Goal: Check status: Check status

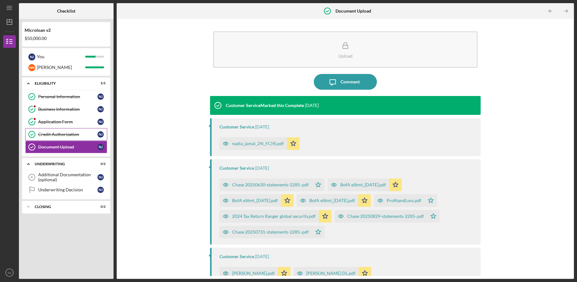
click at [58, 130] on link "Credit Authorization Credit Authorization N J" at bounding box center [66, 134] width 82 height 13
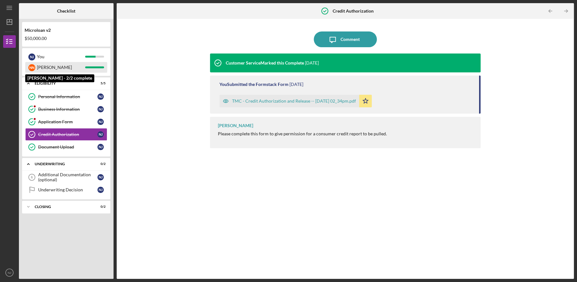
click at [64, 68] on div "[PERSON_NAME]" at bounding box center [61, 67] width 48 height 11
click at [65, 50] on div "N J You N N [PERSON_NAME]" at bounding box center [66, 62] width 88 height 28
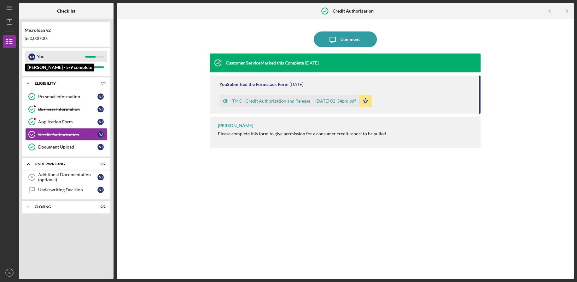
click at [66, 51] on div "You" at bounding box center [61, 56] width 48 height 11
click at [65, 55] on div "You" at bounding box center [61, 56] width 48 height 11
click at [59, 169] on div "Icon/Expander Underwriting 0 / 2" at bounding box center [66, 164] width 88 height 13
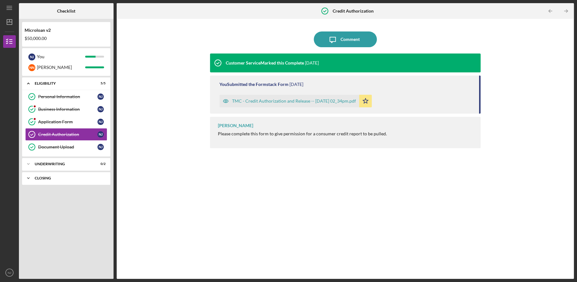
click at [61, 173] on div "Icon/Expander Closing 0 / 2" at bounding box center [66, 178] width 88 height 13
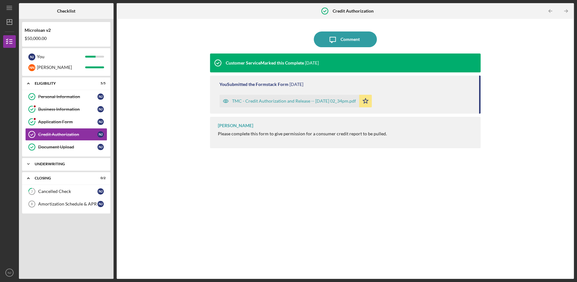
click at [58, 166] on div "Icon/Expander Underwriting 0 / 2" at bounding box center [66, 164] width 88 height 13
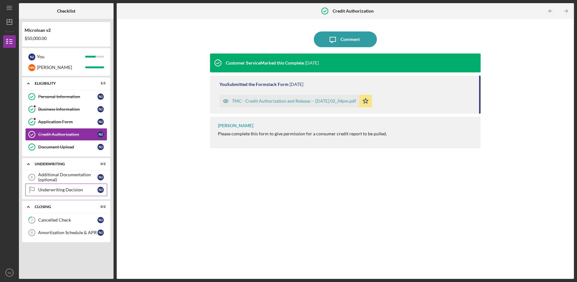
click at [55, 184] on link "Underwriting Decision Underwriting Decision N J" at bounding box center [66, 190] width 82 height 13
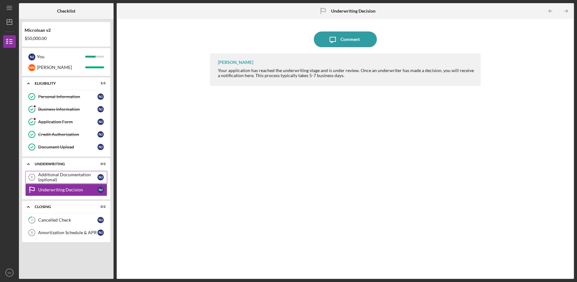
click at [55, 176] on div "Additional Documentation (optional)" at bounding box center [67, 177] width 59 height 10
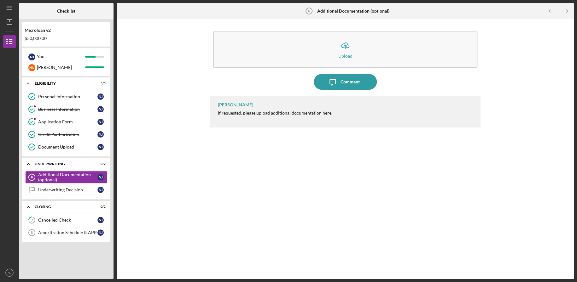
click at [244, 128] on div "[PERSON_NAME] If requested, please upload additional documentation here." at bounding box center [345, 183] width 271 height 174
drag, startPoint x: 244, startPoint y: 128, endPoint x: 221, endPoint y: 107, distance: 31.5
click at [221, 107] on div "[PERSON_NAME] If requested, please upload additional documentation here." at bounding box center [345, 183] width 271 height 174
click at [221, 107] on div "[PERSON_NAME]" at bounding box center [235, 104] width 35 height 5
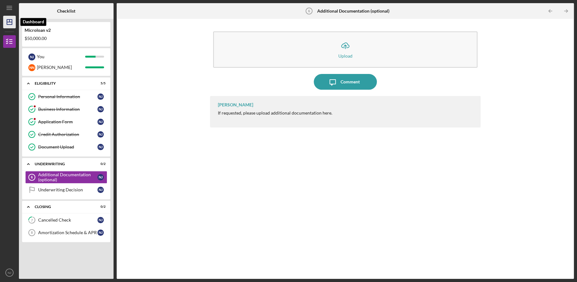
click at [7, 22] on line "button" at bounding box center [9, 22] width 5 height 0
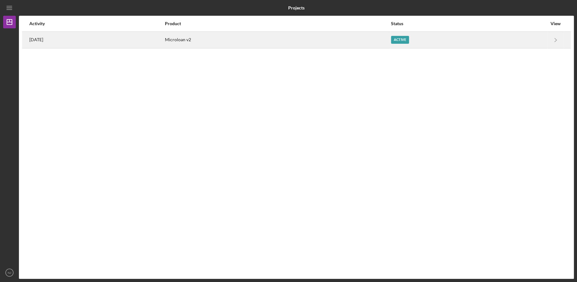
click at [29, 40] on time "[DATE]" at bounding box center [36, 39] width 14 height 5
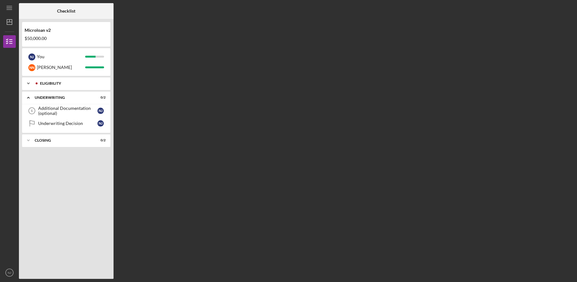
click at [84, 86] on div "Icon/Expander Eligibility 5 / 5" at bounding box center [66, 83] width 88 height 13
